Goal: Task Accomplishment & Management: Manage account settings

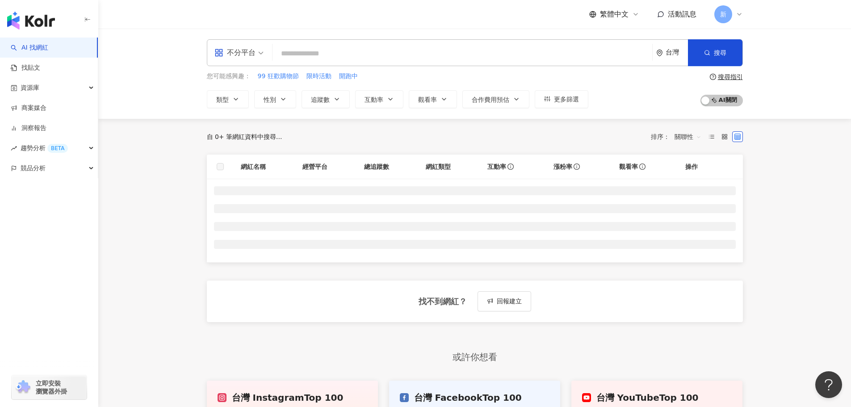
click at [475, 58] on input "search" at bounding box center [462, 53] width 373 height 17
type input "**"
click at [722, 59] on button "搜尋" at bounding box center [715, 52] width 55 height 27
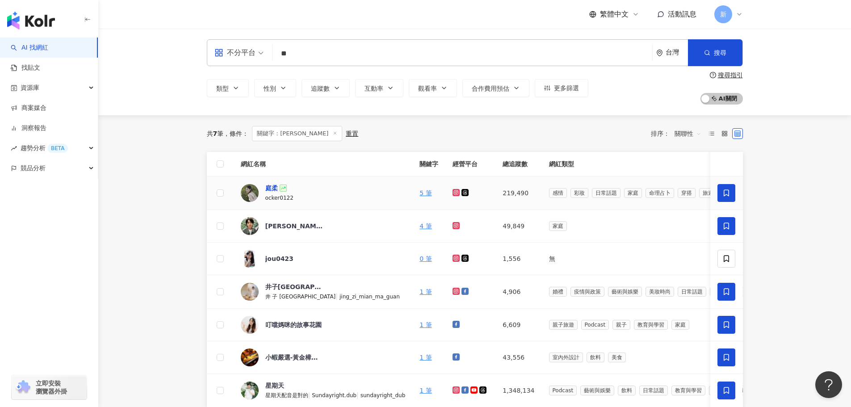
click at [272, 191] on div "庭柔" at bounding box center [271, 188] width 13 height 9
click at [58, 89] on div "資源庫" at bounding box center [49, 88] width 98 height 20
click at [39, 126] on link "網紅收藏" at bounding box center [33, 128] width 25 height 9
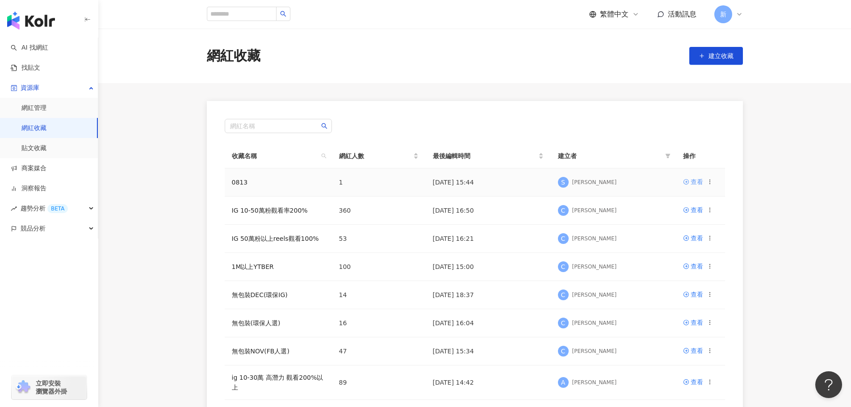
click at [696, 182] on div "查看" at bounding box center [697, 182] width 13 height 10
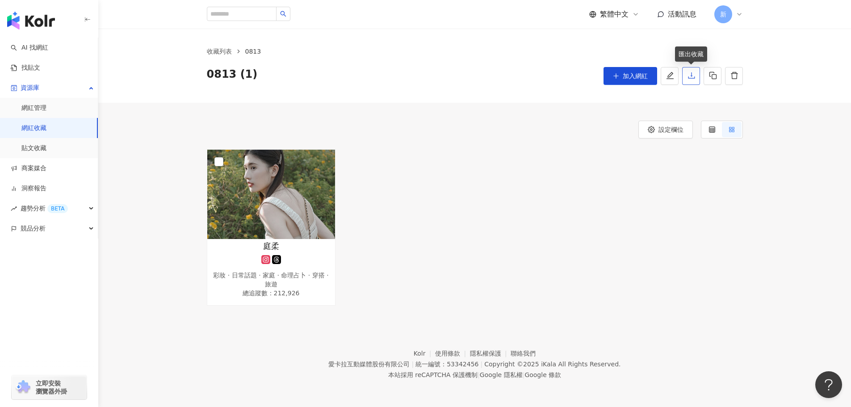
click at [691, 79] on icon "download" at bounding box center [691, 75] width 7 height 6
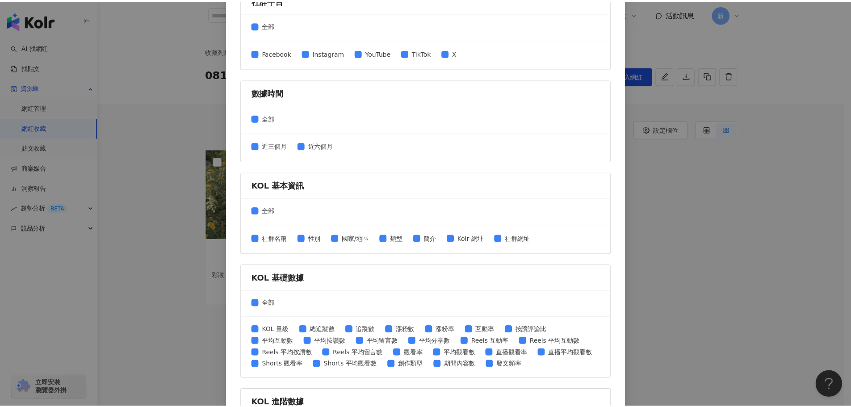
scroll to position [287, 0]
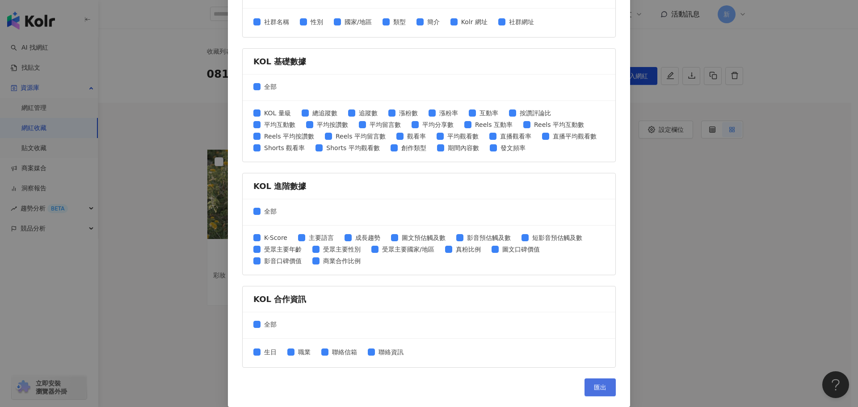
click at [588, 386] on button "匯出" at bounding box center [599, 387] width 31 height 18
click at [705, 177] on div "匯出收藏 請選擇您欲匯出的項目 社群平台 全部 Facebook Instagram YouTube TikTok X 數據時間 全部 近三個月 近六個月 K…" at bounding box center [429, 203] width 858 height 407
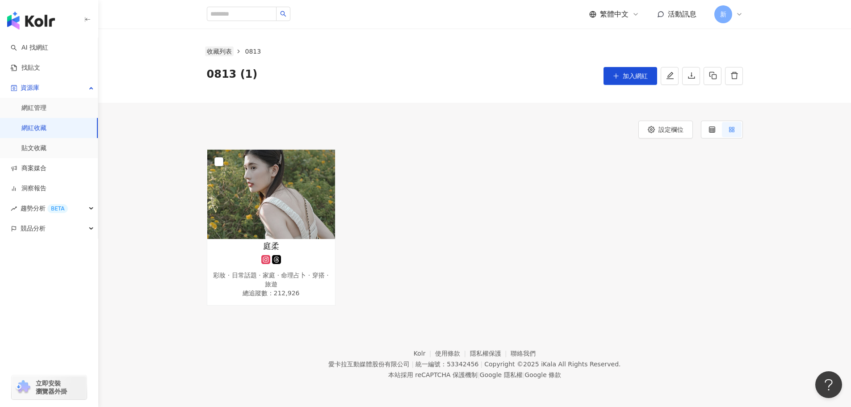
click at [221, 54] on link "收藏列表" at bounding box center [219, 51] width 29 height 10
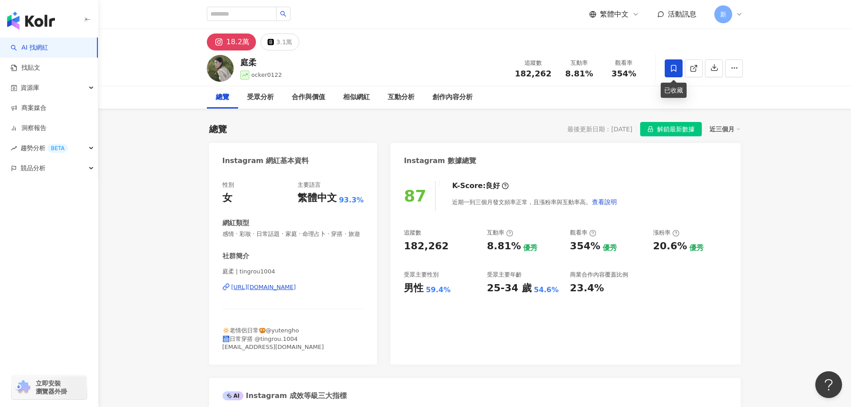
click at [670, 67] on icon at bounding box center [674, 68] width 8 height 8
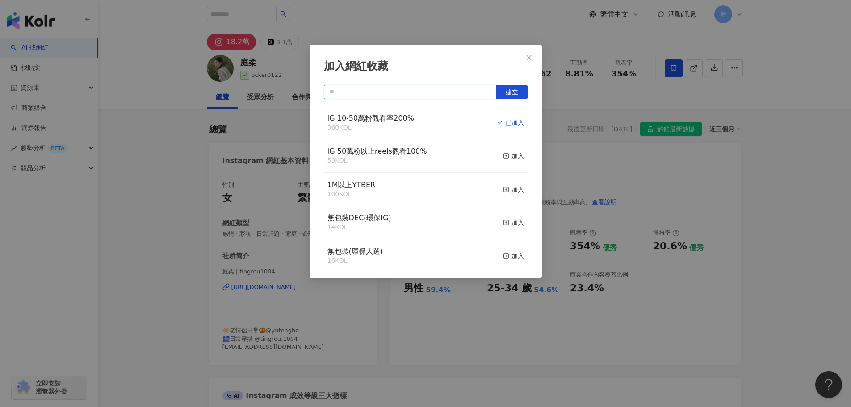
click at [415, 92] on input "text" at bounding box center [410, 92] width 173 height 14
type input "*"
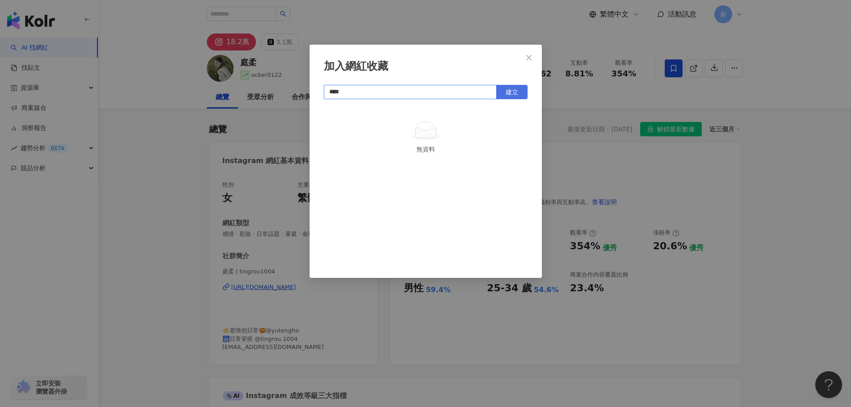
click at [515, 95] on span "建立" at bounding box center [512, 91] width 13 height 7
type input "****"
click at [529, 60] on icon "close" at bounding box center [528, 57] width 7 height 7
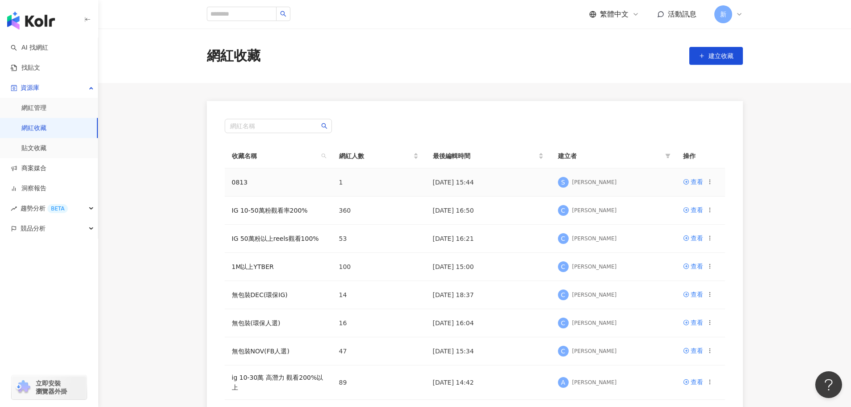
click at [709, 182] on icon at bounding box center [710, 182] width 6 height 6
click at [676, 260] on div "刪除收藏" at bounding box center [687, 257] width 38 height 10
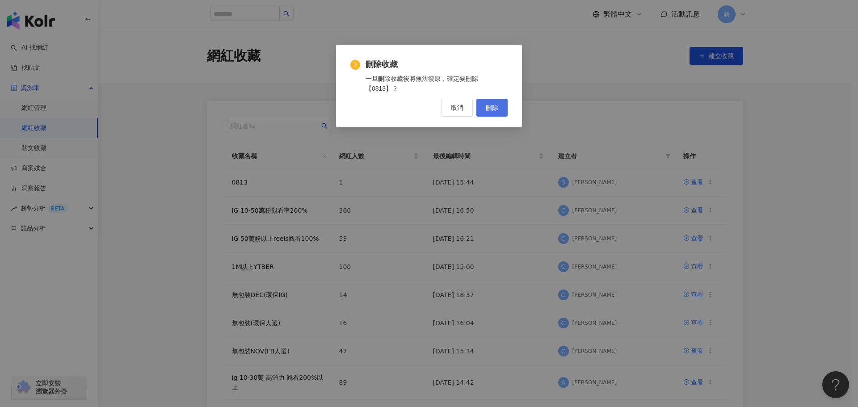
click at [487, 108] on span "刪除" at bounding box center [492, 107] width 13 height 7
